Goal: Task Accomplishment & Management: Use online tool/utility

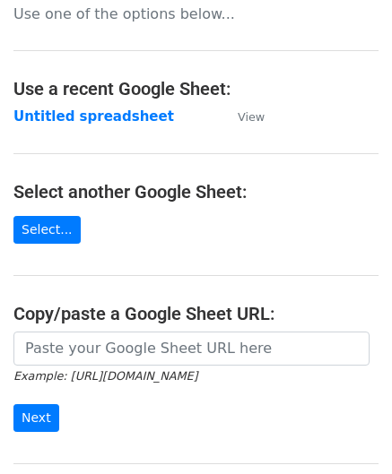
scroll to position [179, 0]
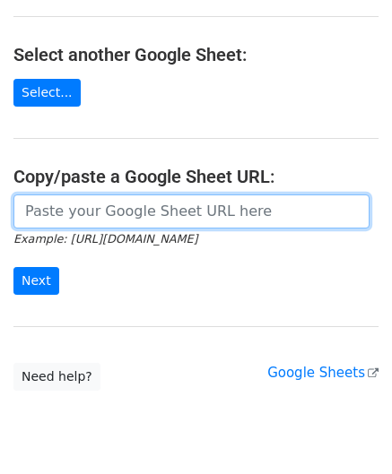
click at [76, 205] on input "url" at bounding box center [191, 212] width 356 height 34
paste input "https://docs.google.com/spreadsheets/d/1rt6fyy_kW8Bog15CUIJ6OMqYVo1wecm66TNI_P8…"
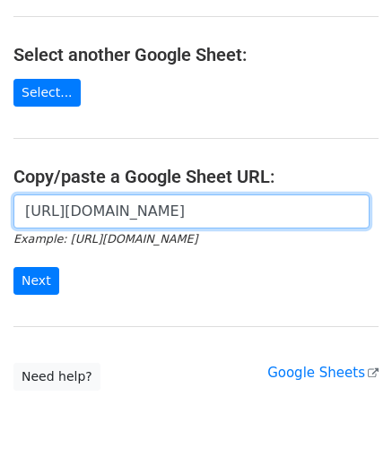
scroll to position [0, 387]
type input "https://docs.google.com/spreadsheets/d/1rt6fyy_kW8Bog15CUIJ6OMqYVo1wecm66TNI_P8…"
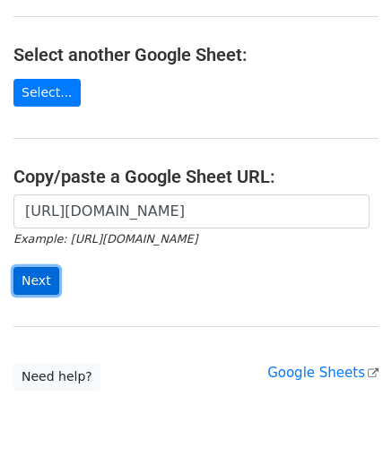
click at [39, 268] on input "Next" at bounding box center [36, 281] width 46 height 28
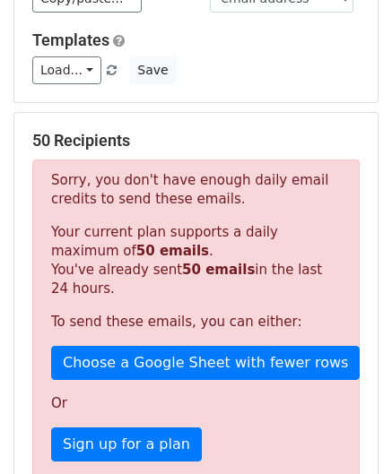
scroll to position [595, 0]
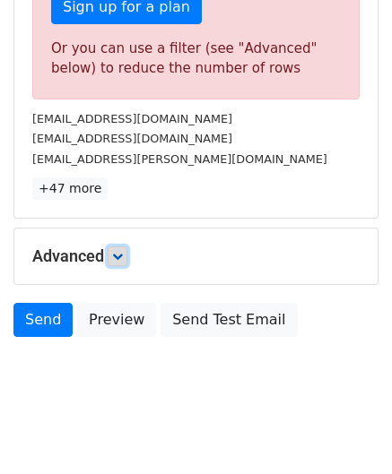
click at [117, 254] on icon at bounding box center [117, 256] width 11 height 11
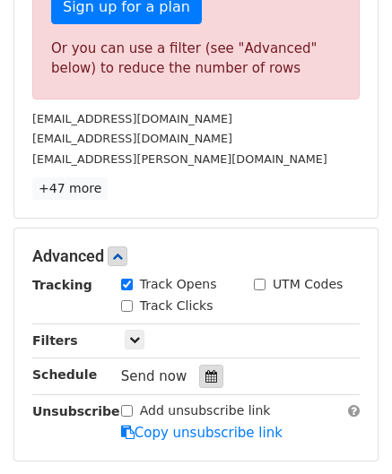
click at [205, 365] on div at bounding box center [211, 376] width 24 height 23
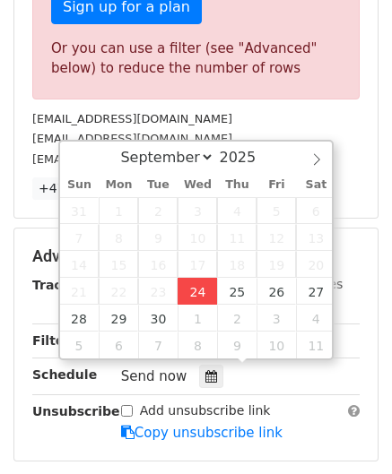
type input "[DATE] 12:00"
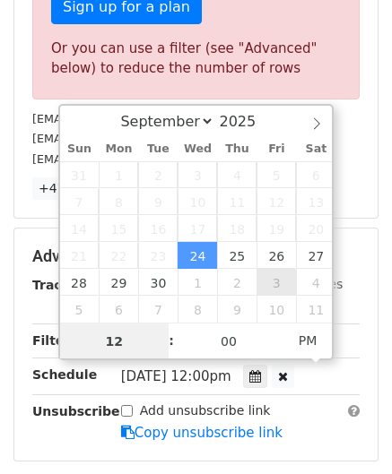
paste input "6"
type input "6"
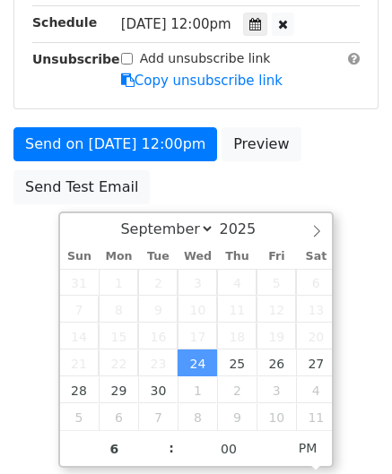
type input "[DATE] 18:00"
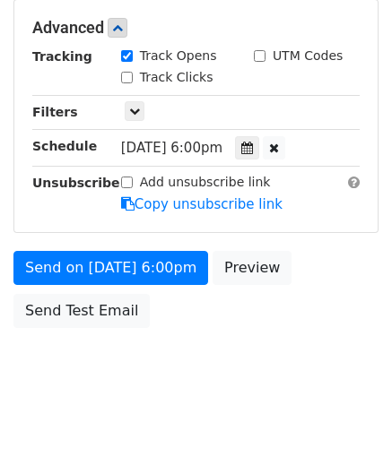
scroll to position [822, 0]
